Goal: Task Accomplishment & Management: Use online tool/utility

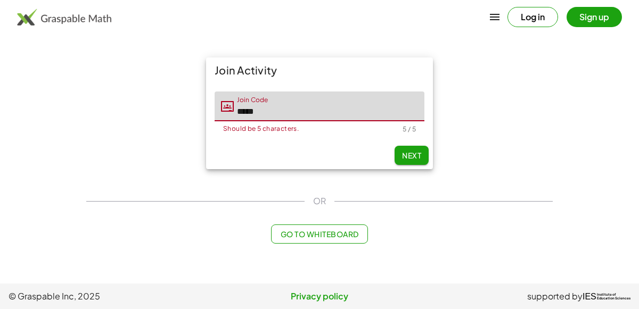
type input "*****"
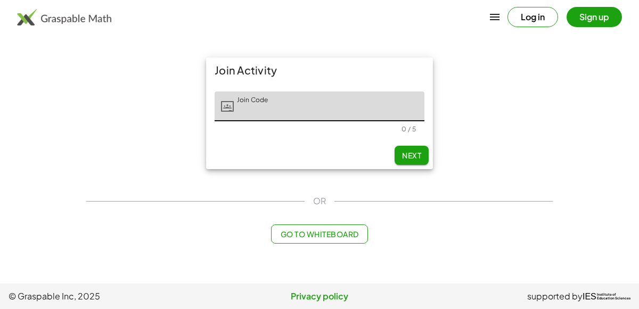
click at [26, 17] on img at bounding box center [64, 17] width 94 height 17
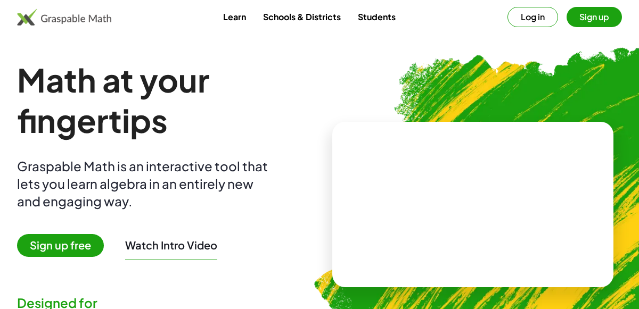
click at [550, 14] on button "Log in" at bounding box center [532, 17] width 51 height 20
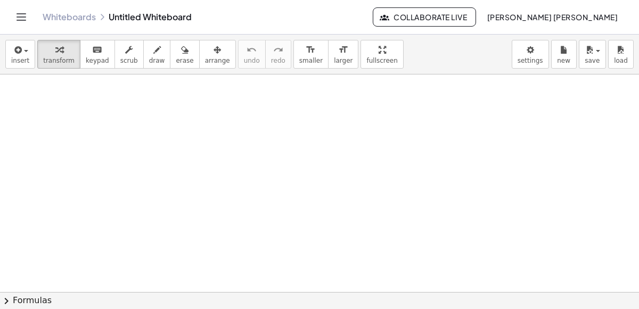
click at [18, 19] on icon "Toggle navigation" at bounding box center [21, 17] width 13 height 13
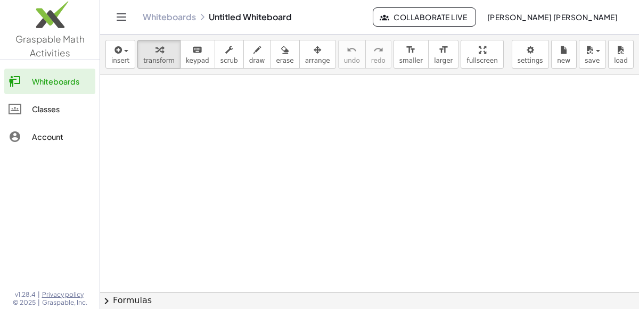
click at [57, 137] on div "Account" at bounding box center [61, 136] width 59 height 13
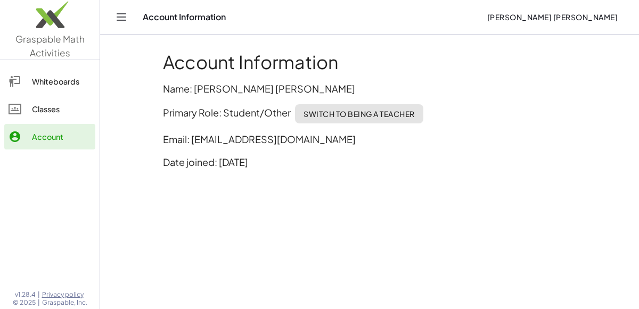
click at [45, 116] on link "Classes" at bounding box center [49, 109] width 91 height 26
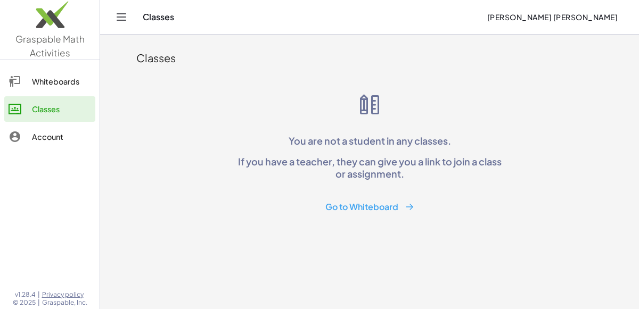
click at [218, 161] on div "Classes You are not a student in any classes. If you have a teacher, they can g…" at bounding box center [369, 129] width 479 height 189
click at [388, 216] on button "Go to Whiteboard" at bounding box center [370, 208] width 106 height 20
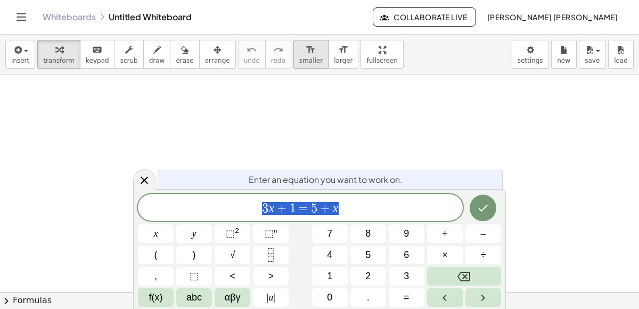
click at [293, 67] on button "format_size smaller" at bounding box center [310, 54] width 35 height 29
click at [488, 216] on button "Done" at bounding box center [483, 208] width 27 height 27
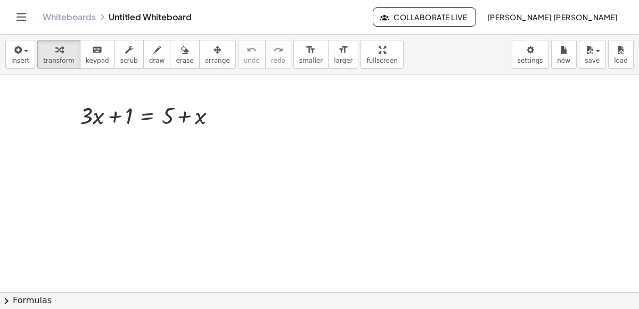
click at [23, 18] on icon "Toggle navigation" at bounding box center [21, 17] width 13 height 13
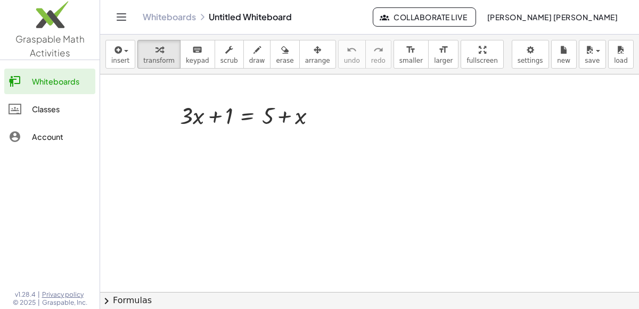
click at [52, 137] on div "Account" at bounding box center [61, 136] width 59 height 13
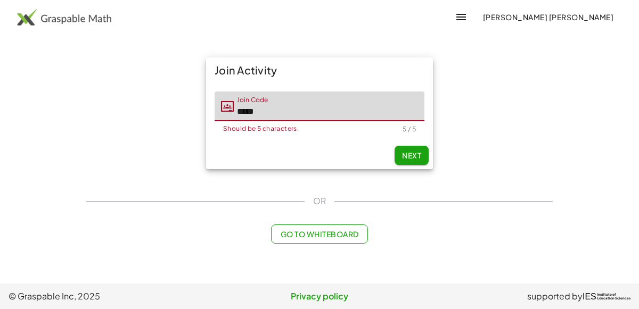
type input "*****"
